Goal: Task Accomplishment & Management: Use online tool/utility

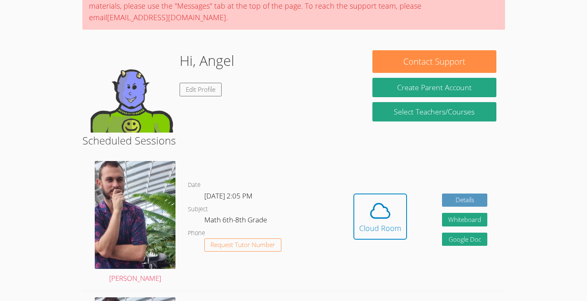
scroll to position [84, 0]
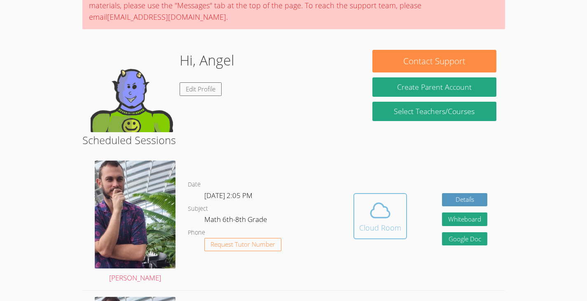
click at [386, 217] on icon at bounding box center [380, 211] width 19 height 14
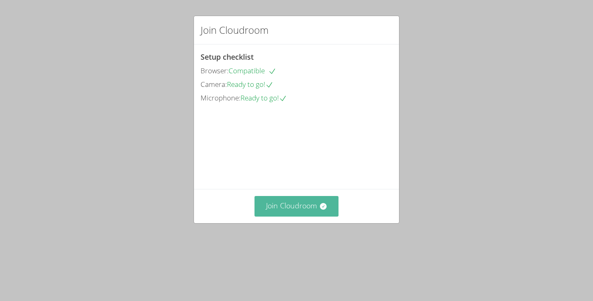
click at [320, 216] on button "Join Cloudroom" at bounding box center [297, 206] width 84 height 20
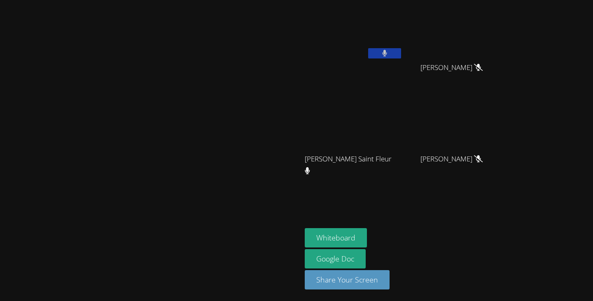
click at [401, 51] on button at bounding box center [384, 53] width 33 height 10
click at [367, 229] on button "Whiteboard" at bounding box center [336, 237] width 62 height 19
click at [401, 56] on button at bounding box center [384, 53] width 33 height 10
click at [387, 53] on icon at bounding box center [384, 53] width 5 height 7
click at [401, 55] on button at bounding box center [384, 53] width 33 height 10
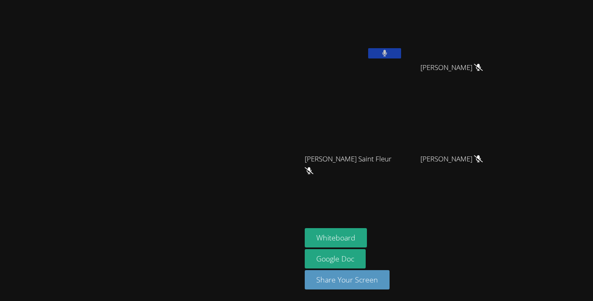
click at [388, 50] on icon at bounding box center [384, 53] width 5 height 7
click at [401, 54] on button at bounding box center [384, 53] width 33 height 10
